Goal: Task Accomplishment & Management: Manage account settings

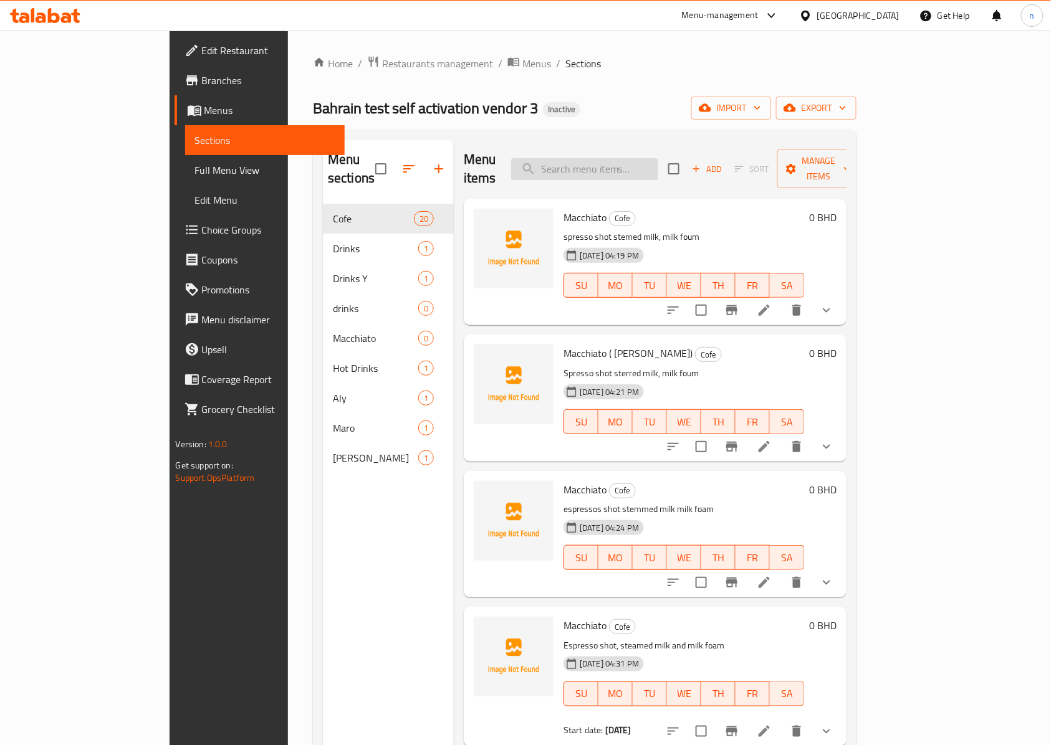
click at [649, 165] on input "search" at bounding box center [584, 169] width 147 height 22
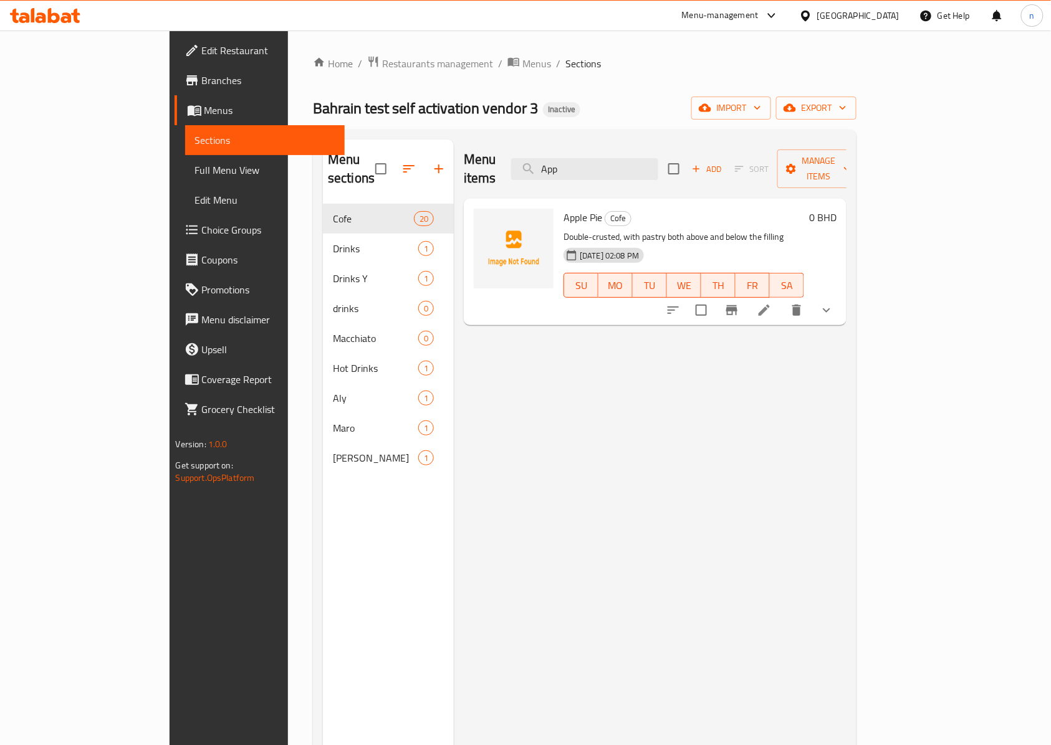
type input "App"
click at [202, 229] on span "Choice Groups" at bounding box center [268, 230] width 133 height 15
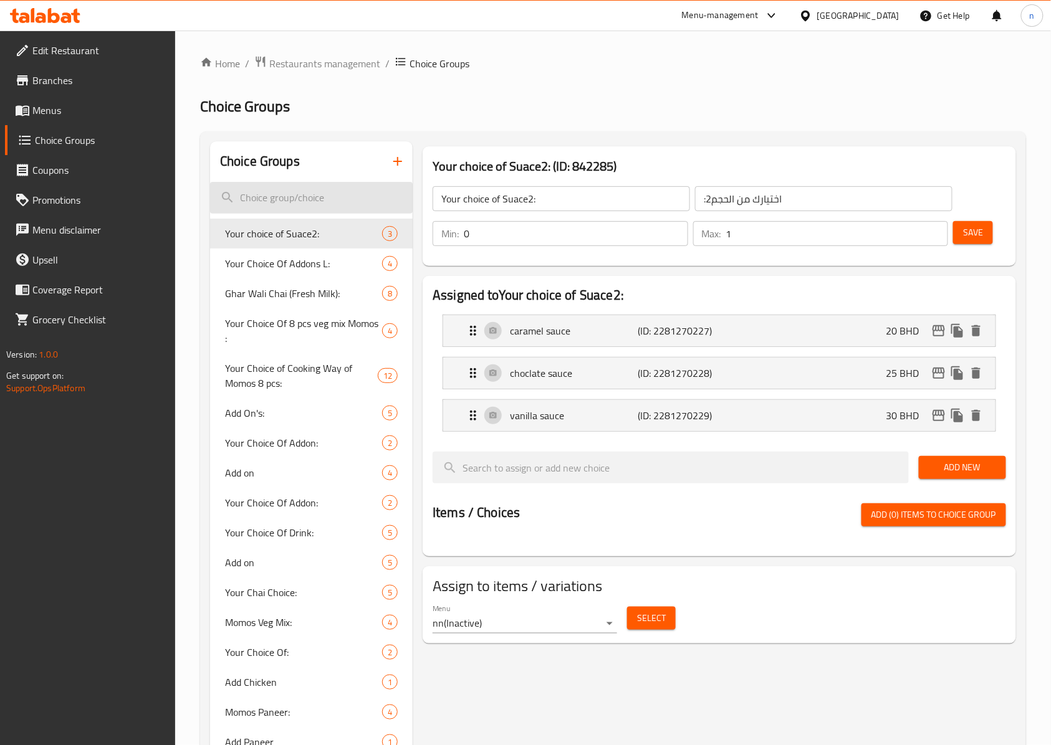
click at [278, 200] on input "search" at bounding box center [311, 198] width 203 height 32
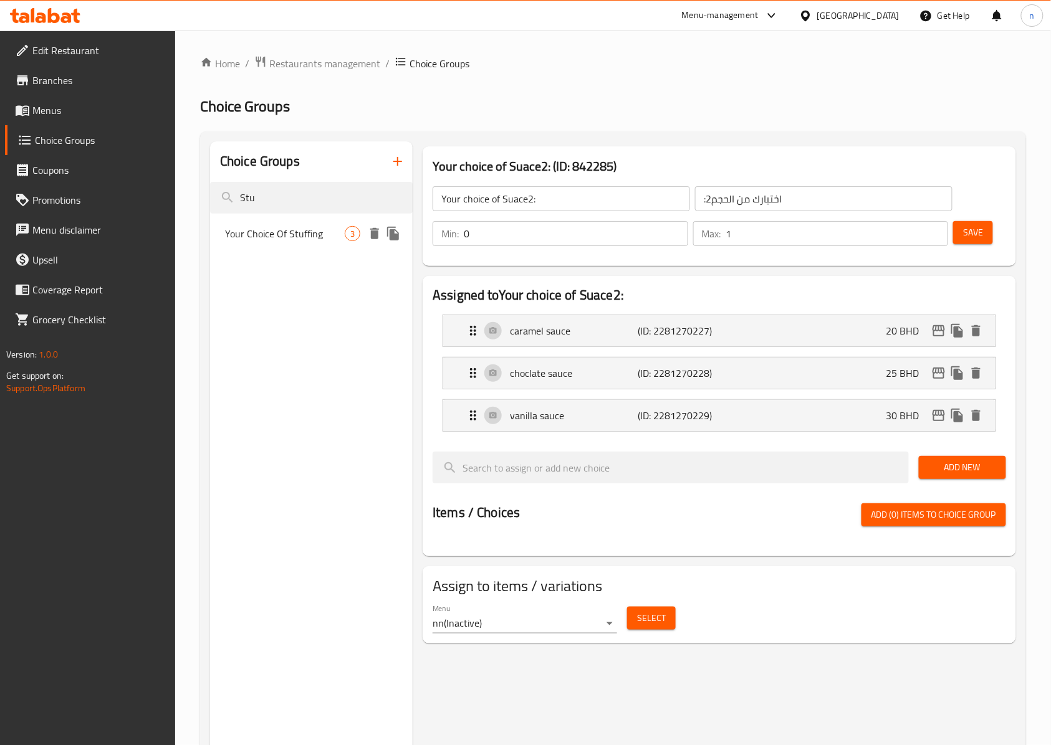
type input "Stu"
click at [274, 226] on span "Your Choice Of Stuffing" at bounding box center [285, 233] width 120 height 15
type input "Your Choice Of Stuffing"
type input "إختيارك من الحشو"
type input "0"
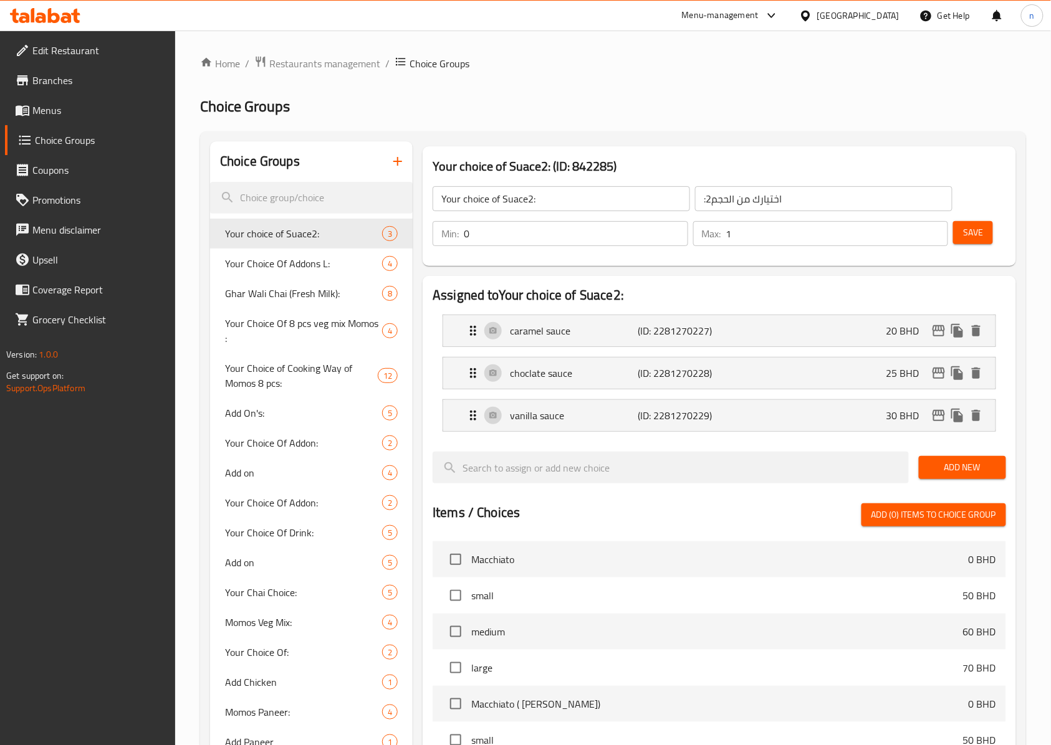
click at [100, 107] on span "Menus" at bounding box center [98, 110] width 133 height 15
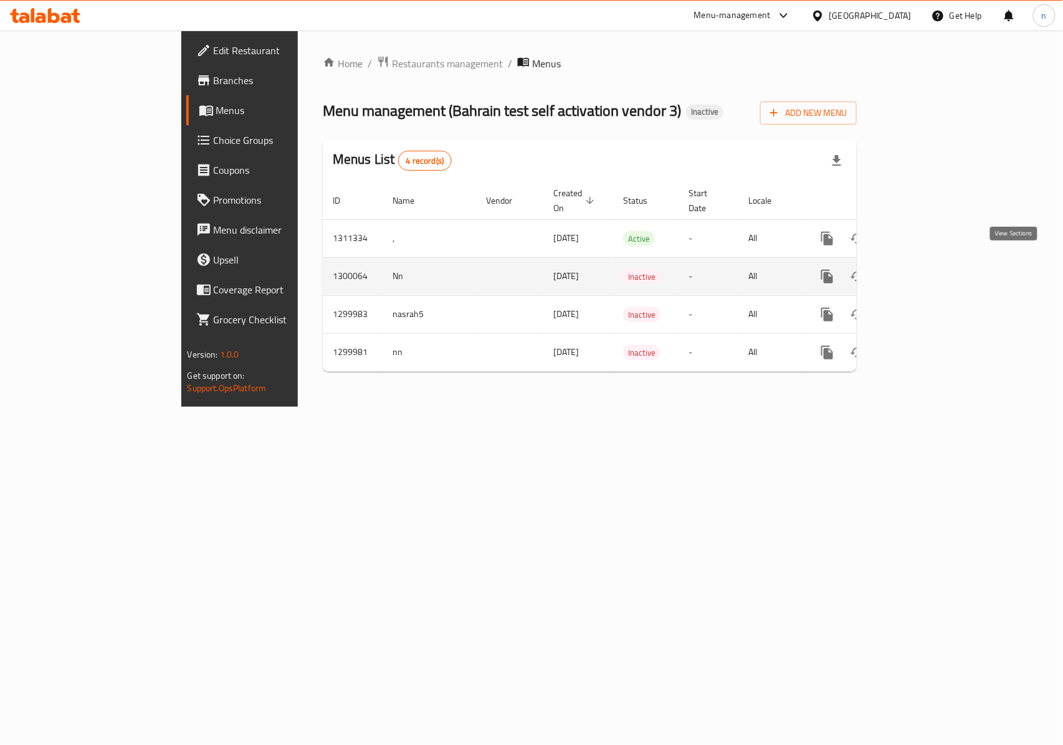
click at [925, 269] on icon "enhanced table" at bounding box center [917, 276] width 15 height 15
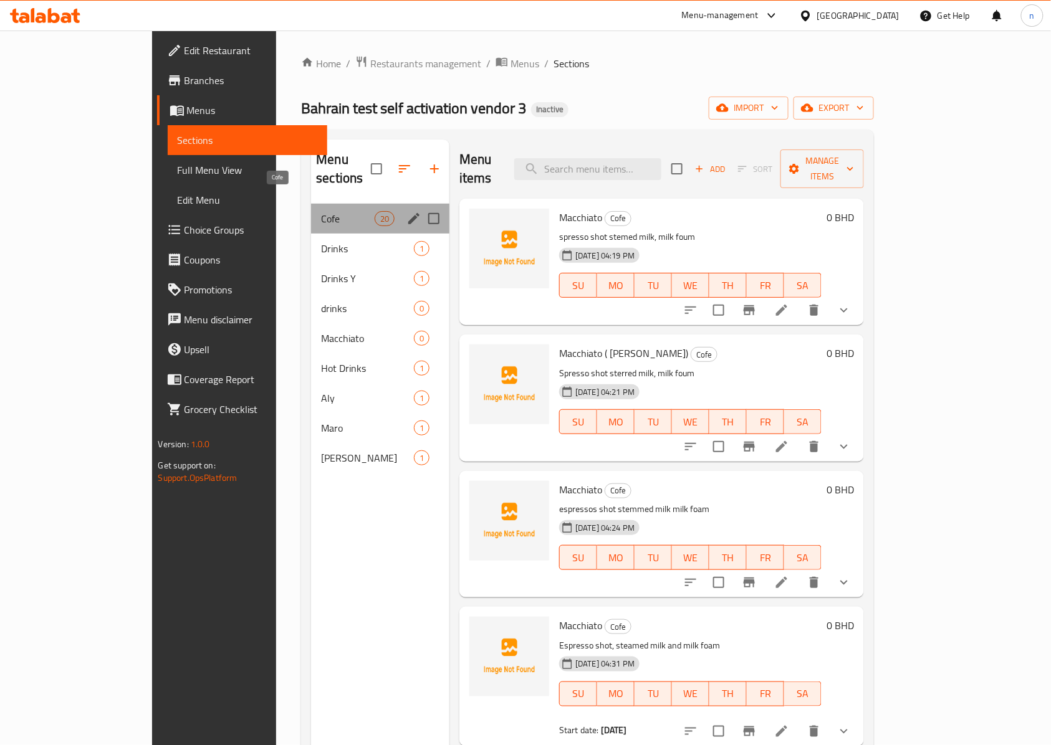
click at [321, 211] on span "Cofe" at bounding box center [347, 218] width 53 height 15
click at [406, 211] on icon "edit" at bounding box center [413, 218] width 15 height 15
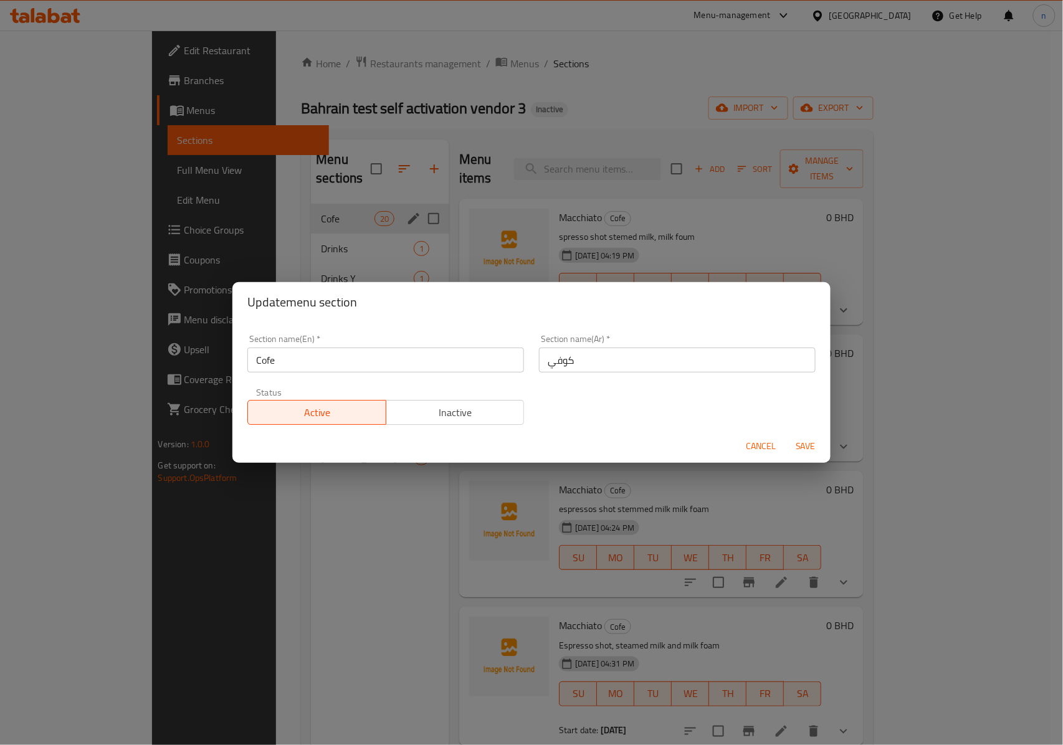
click at [372, 197] on div "Update menu section Section name(En)   * Cofe Section name(En) * Section name(A…" at bounding box center [531, 372] width 1063 height 745
click at [755, 442] on span "Cancel" at bounding box center [761, 447] width 30 height 16
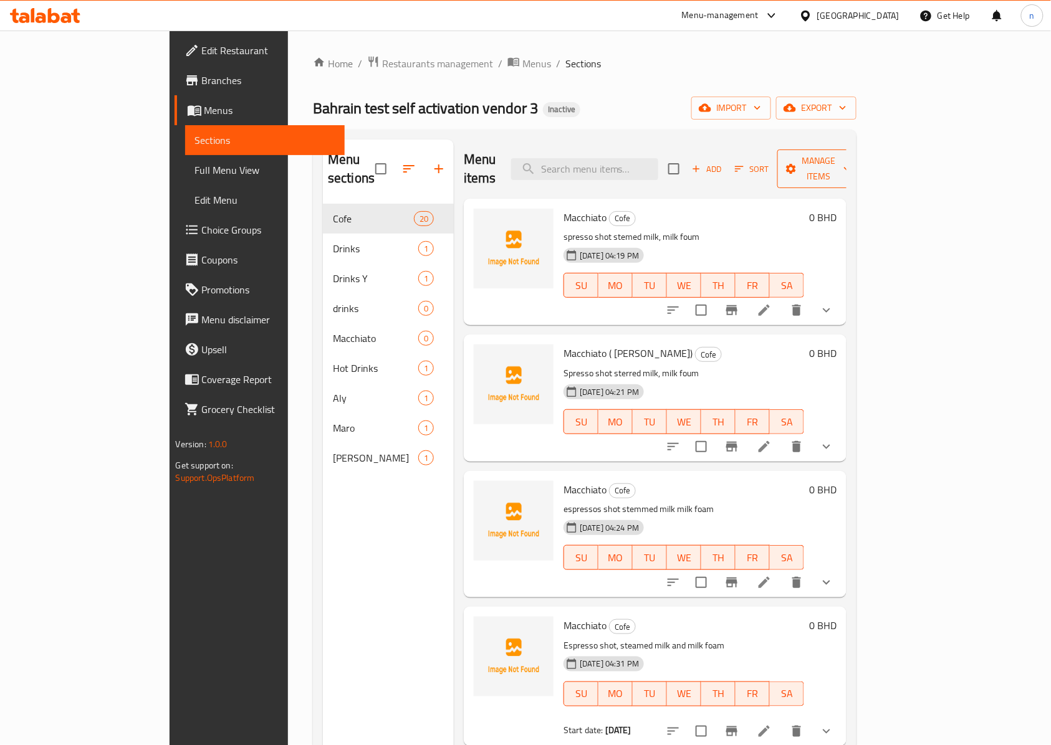
click at [853, 163] on icon "button" at bounding box center [847, 169] width 12 height 12
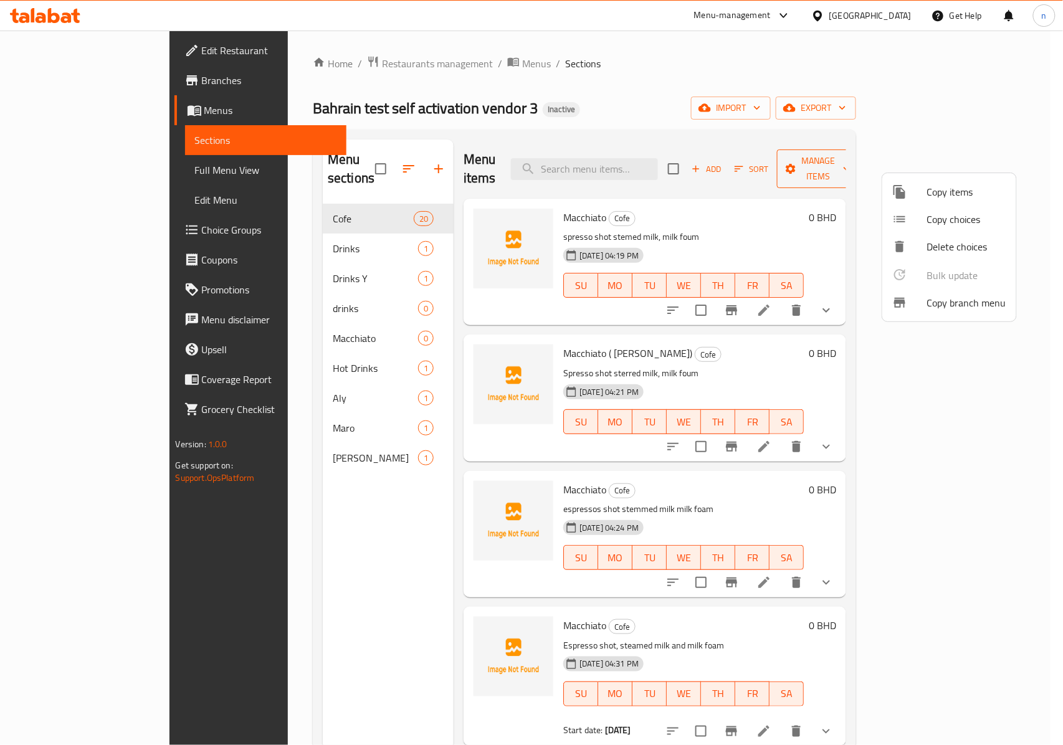
click at [984, 158] on div at bounding box center [531, 372] width 1063 height 745
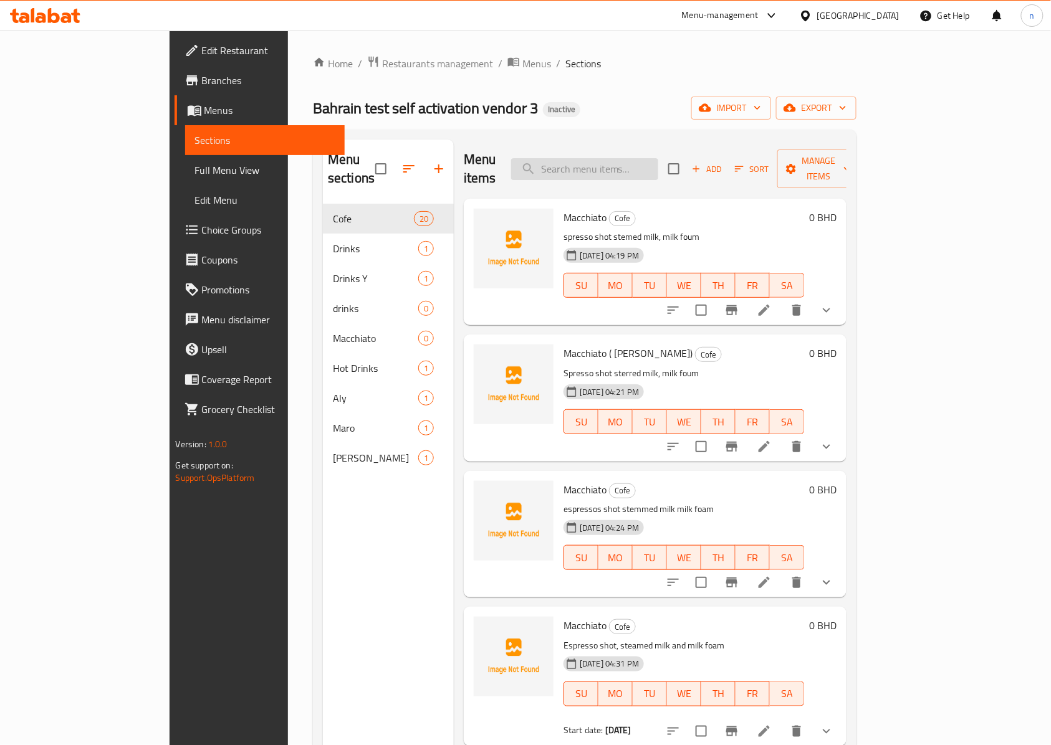
click at [592, 158] on input "search" at bounding box center [584, 169] width 147 height 22
click at [582, 90] on div "Home / Restaurants management / Menus / Sections Bahrain test self activation v…" at bounding box center [585, 475] width 544 height 840
click at [643, 158] on input "search" at bounding box center [584, 169] width 147 height 22
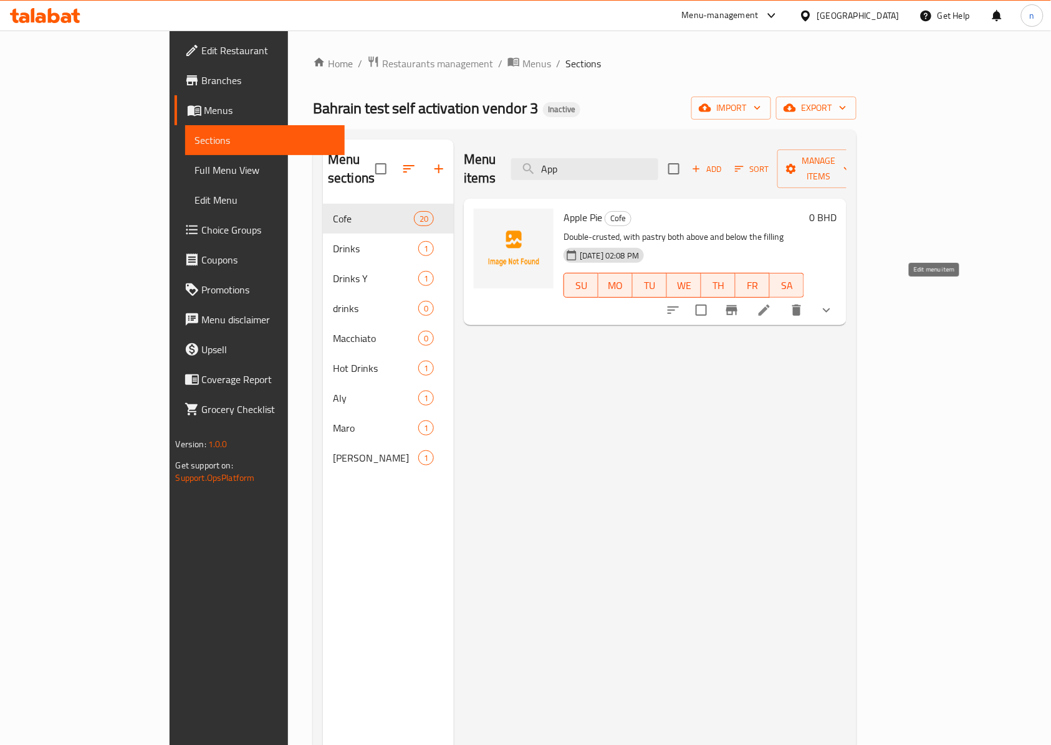
type input "App"
click at [772, 303] on icon at bounding box center [764, 310] width 15 height 15
